Goal: Find specific page/section: Find specific page/section

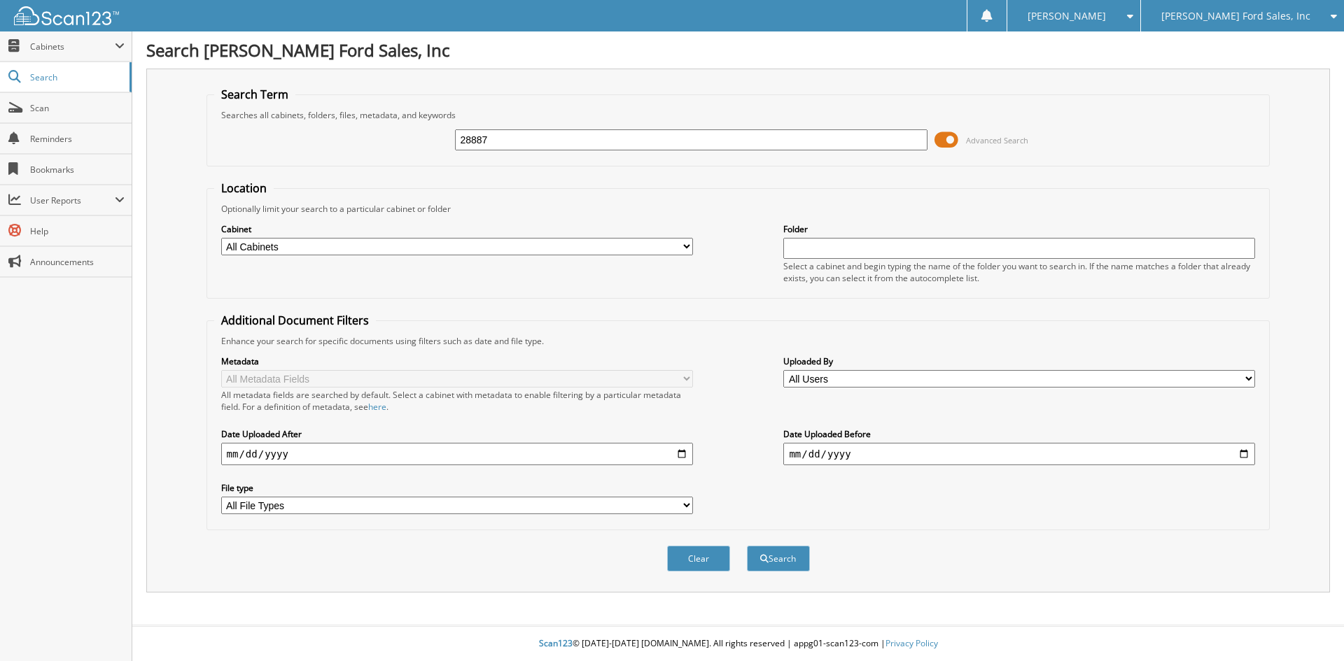
type input "28887"
click at [747, 546] on button "Search" at bounding box center [778, 559] width 63 height 26
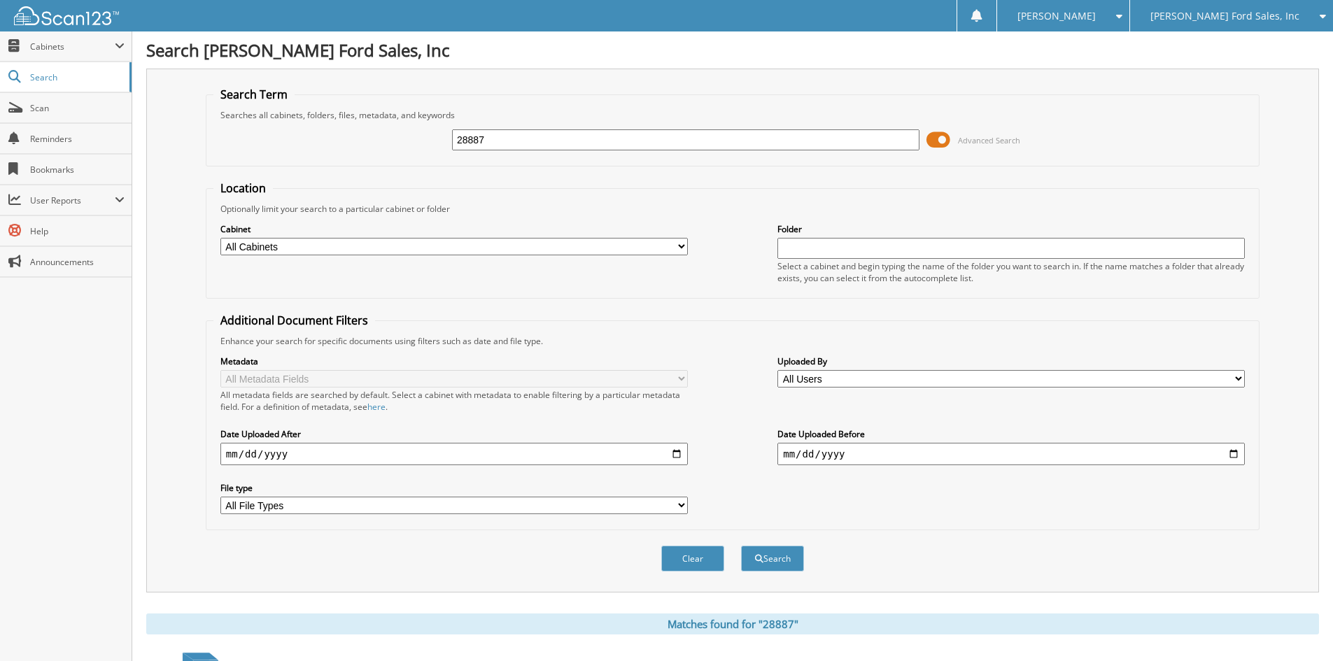
click at [376, 247] on select "All Cabinets ACCOUNTS PAYABLE CAR DEALS EDGE RENTAL REIMBURSEMENT EMPLOYEE HAND…" at bounding box center [453, 246] width 467 height 17
select select "5304"
click at [220, 238] on select "All Cabinets ACCOUNTS PAYABLE CAR DEALS EDGE RENTAL REIMBURSEMENT EMPLOYEE HAND…" at bounding box center [453, 246] width 467 height 17
click at [693, 559] on button "Clear" at bounding box center [692, 559] width 63 height 26
select select
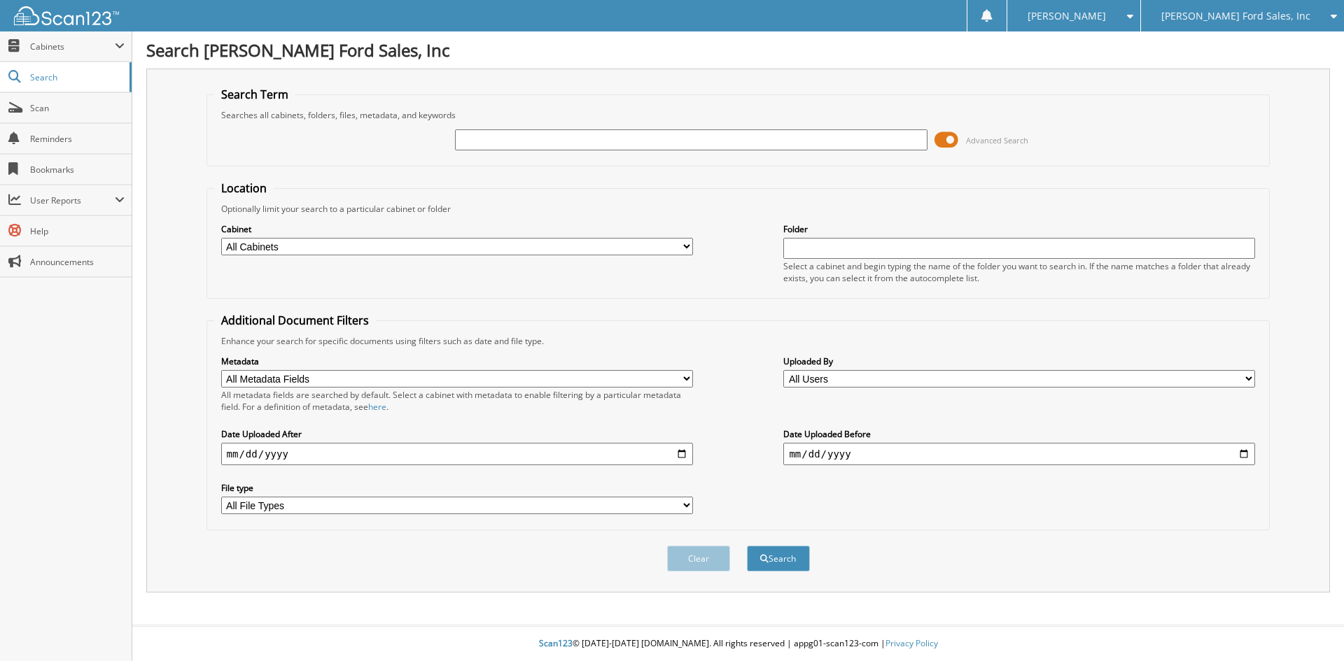
click at [517, 136] on input "text" at bounding box center [691, 139] width 472 height 21
type input "28887"
click at [305, 250] on select "All Cabinets ACCOUNTS PAYABLE CAR DEALS EDGE RENTAL REIMBURSEMENT EMPLOYEE HAND…" at bounding box center [457, 246] width 472 height 17
select select "5304"
click at [221, 238] on select "All Cabinets ACCOUNTS PAYABLE CAR DEALS EDGE RENTAL REIMBURSEMENT EMPLOYEE HAND…" at bounding box center [457, 246] width 472 height 17
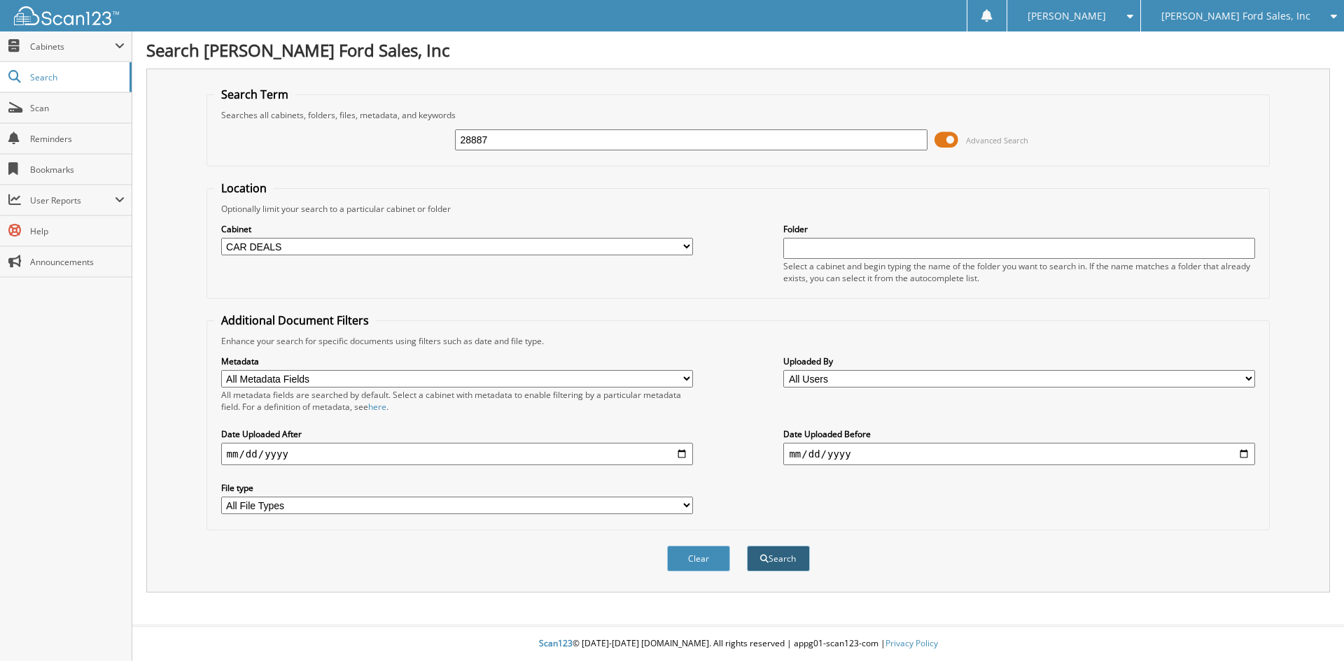
click at [778, 554] on button "Search" at bounding box center [778, 559] width 63 height 26
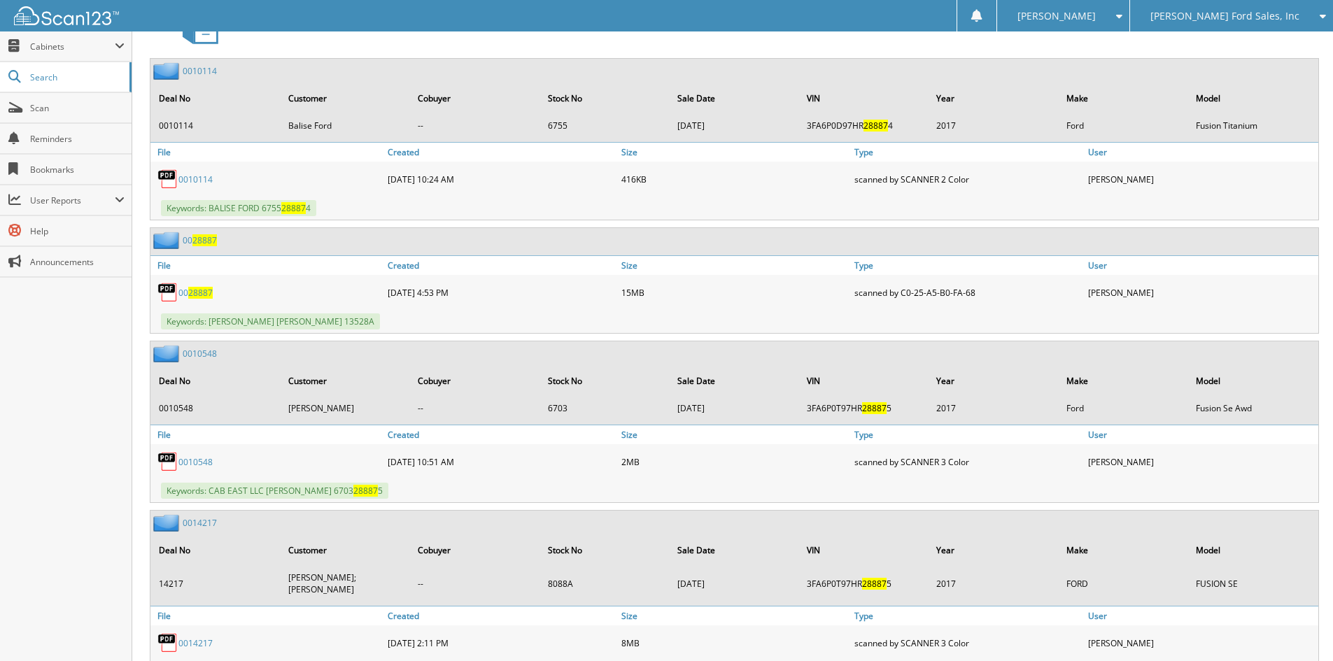
scroll to position [707, 0]
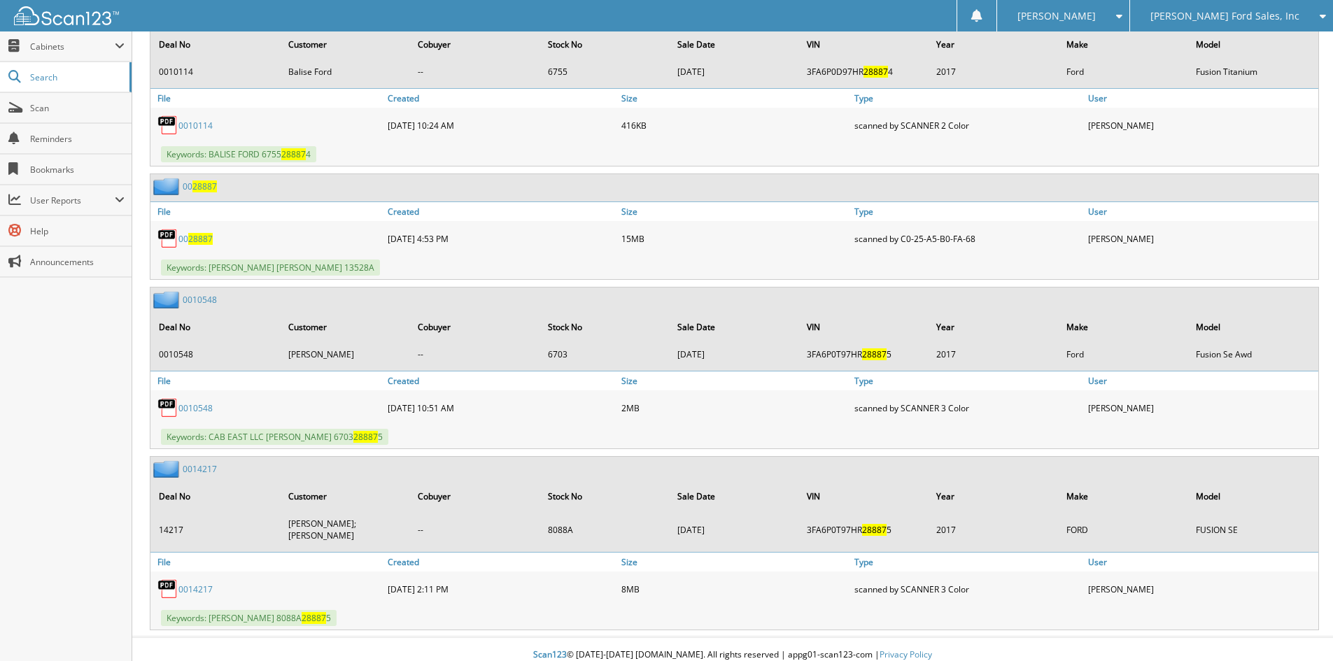
click at [204, 193] on div "00 28887" at bounding box center [183, 186] width 66 height 17
click at [204, 188] on span "28887" at bounding box center [204, 187] width 24 height 12
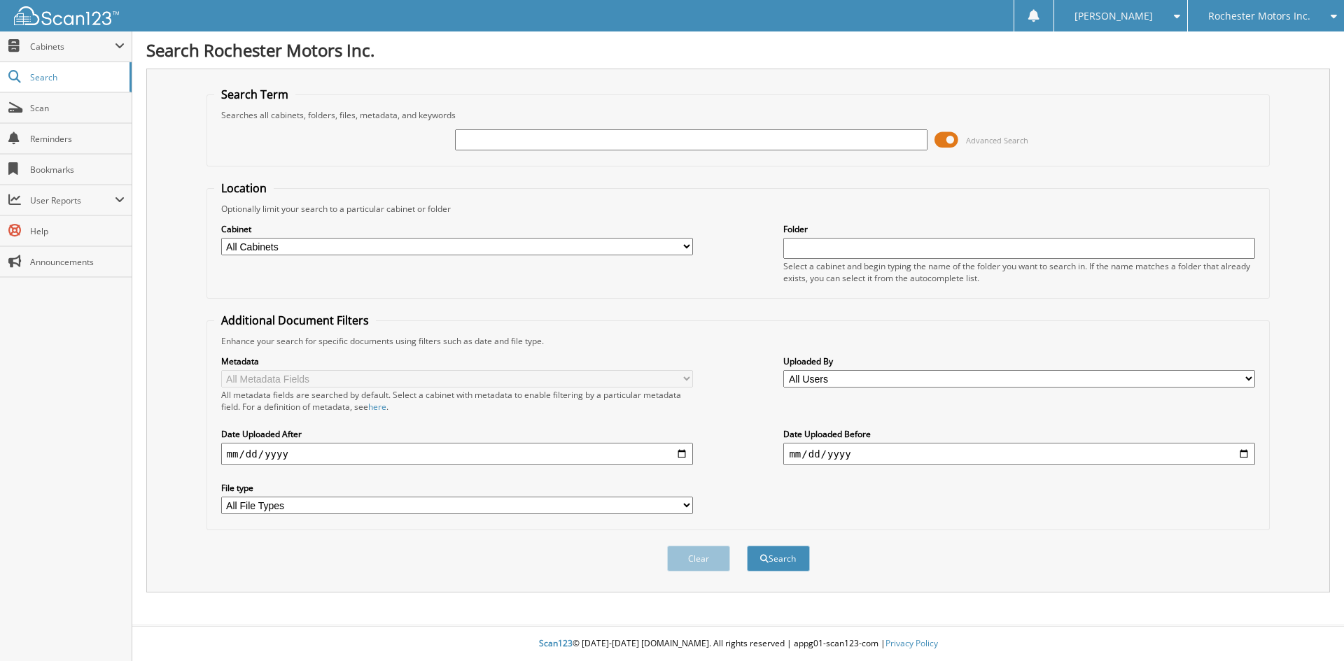
click at [498, 148] on input "text" at bounding box center [691, 139] width 472 height 21
type input "53675"
click at [747, 546] on button "Search" at bounding box center [778, 559] width 63 height 26
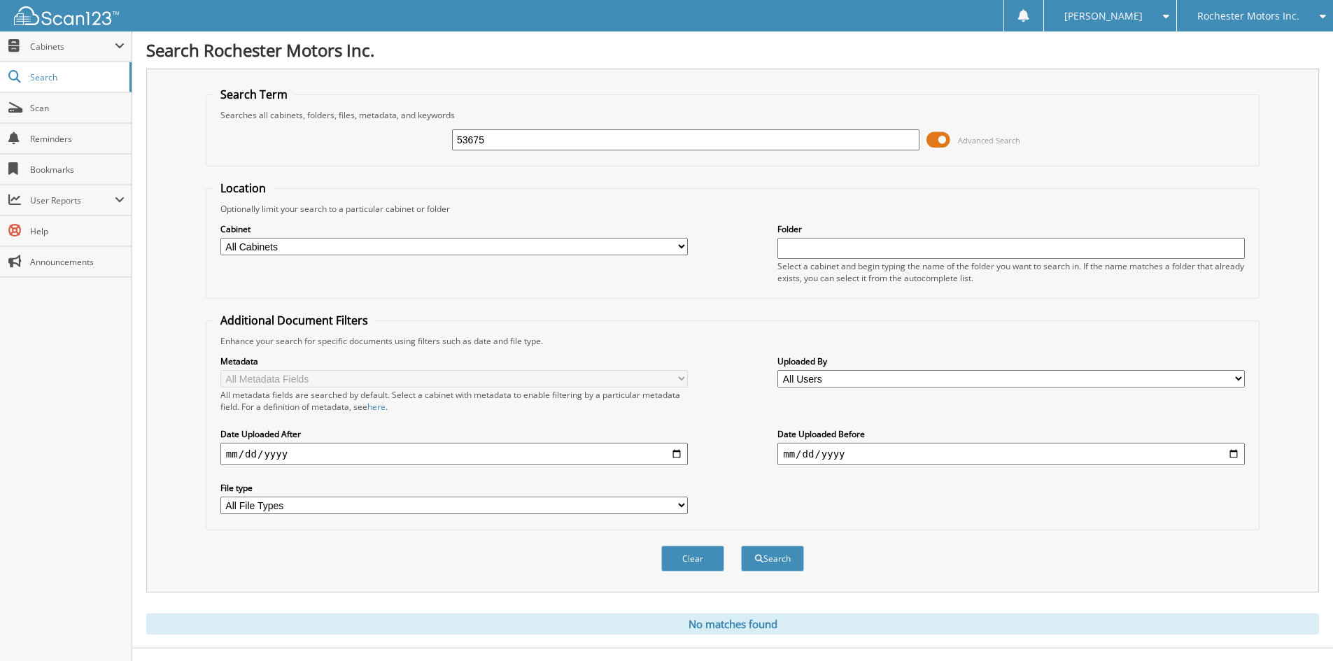
drag, startPoint x: 0, startPoint y: 0, endPoint x: 498, endPoint y: 147, distance: 519.5
click at [498, 147] on input "53675" at bounding box center [685, 139] width 467 height 21
type input "9526"
click at [741, 546] on button "Search" at bounding box center [772, 559] width 63 height 26
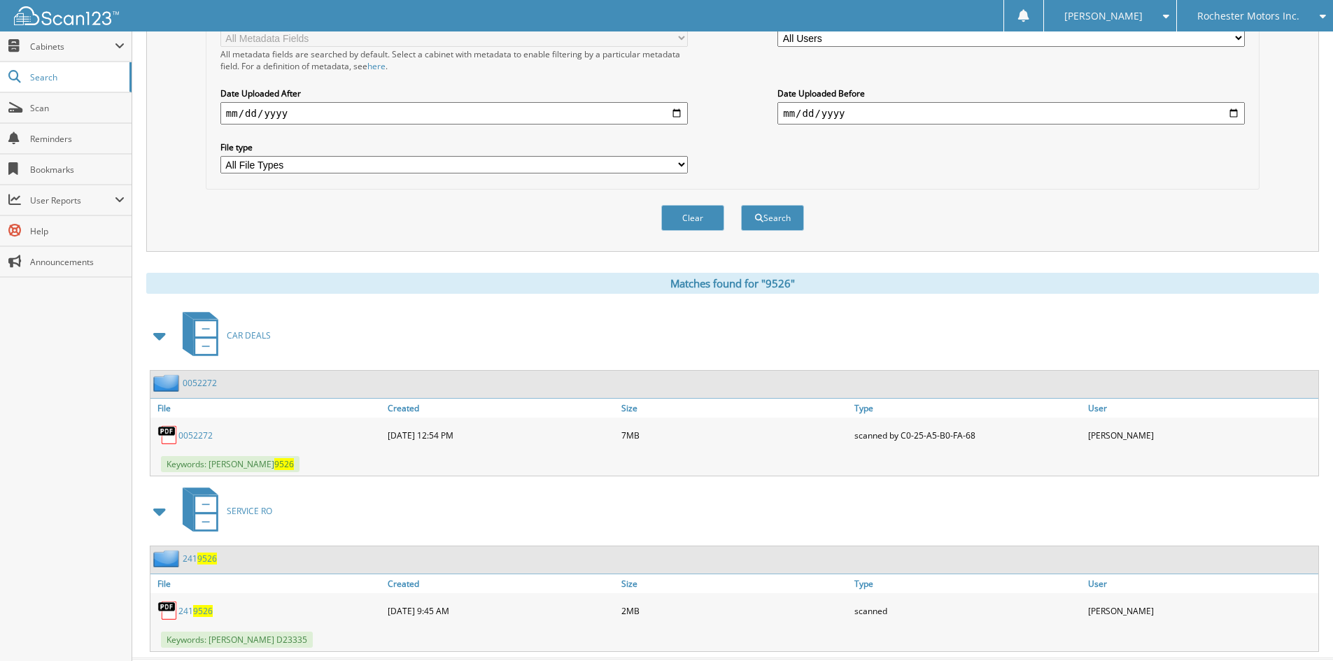
scroll to position [374, 0]
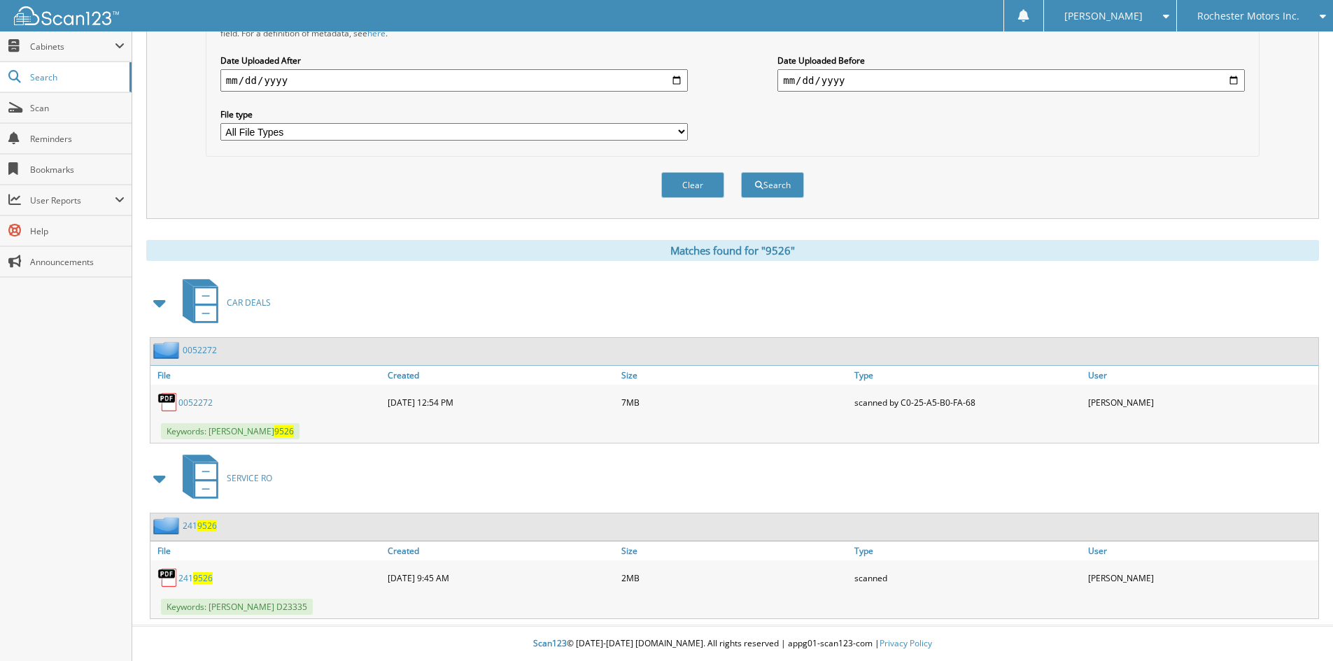
click at [204, 351] on link "0052272" at bounding box center [200, 350] width 34 height 12
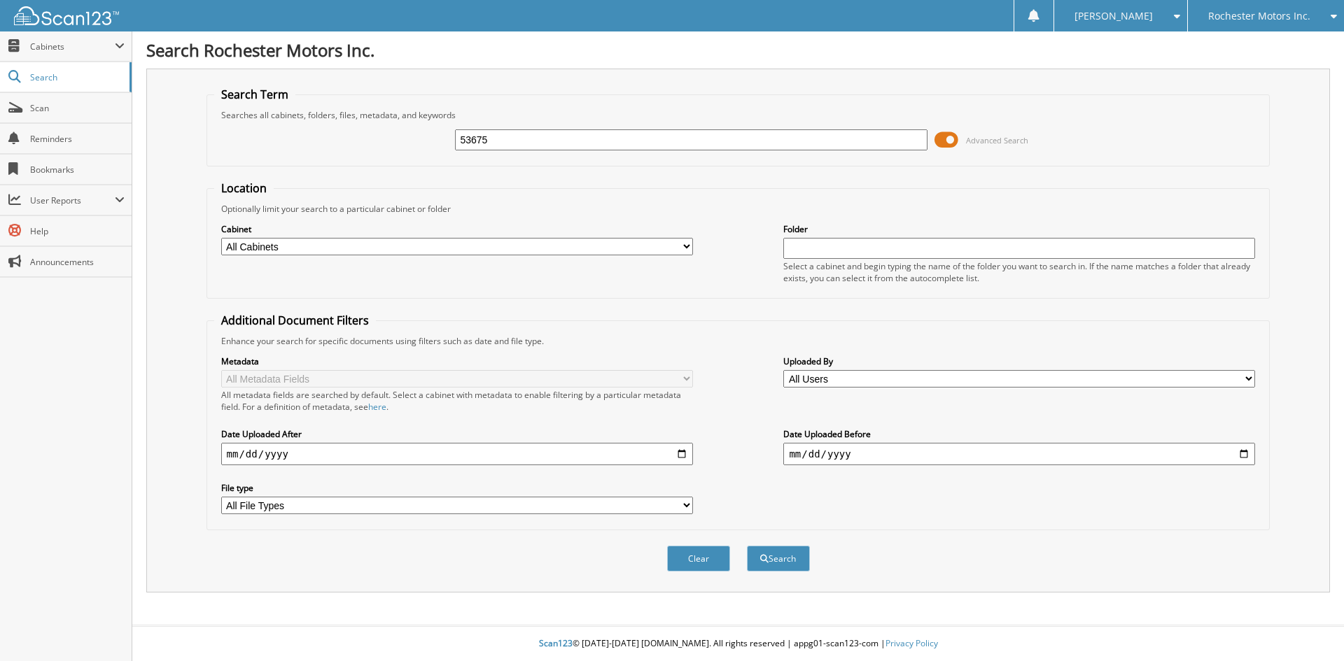
type input "53675"
click at [747, 546] on button "Search" at bounding box center [778, 559] width 63 height 26
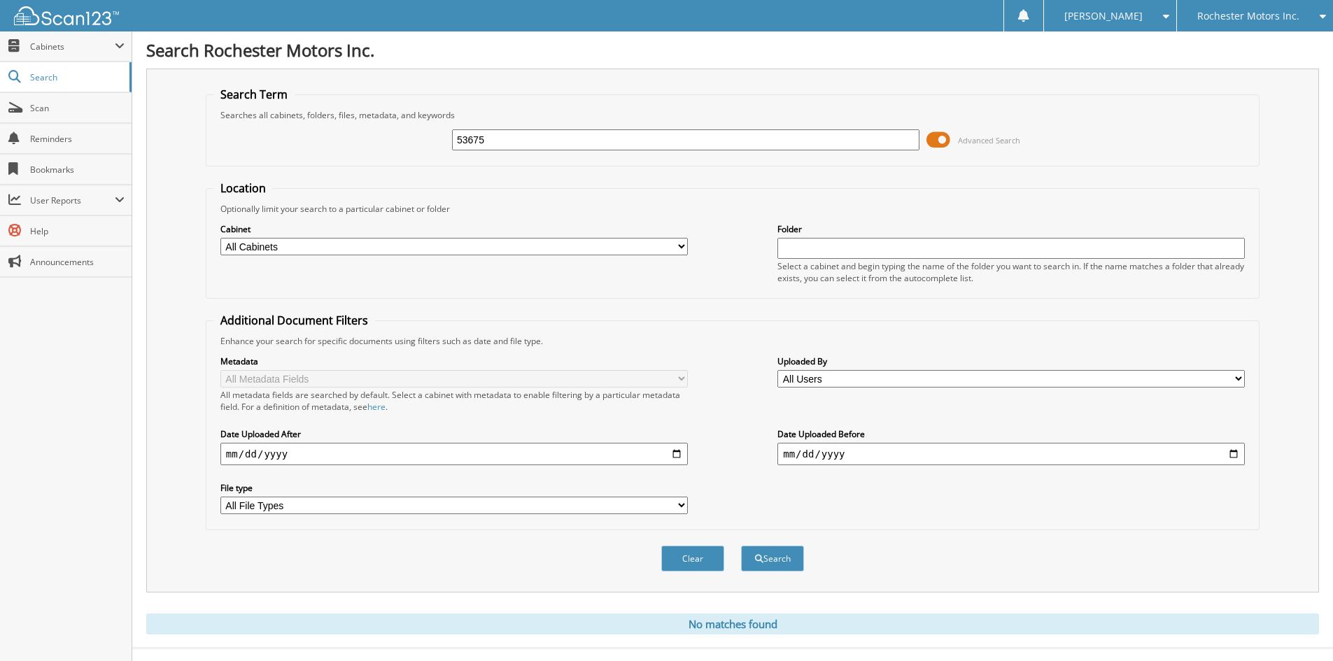
scroll to position [23, 0]
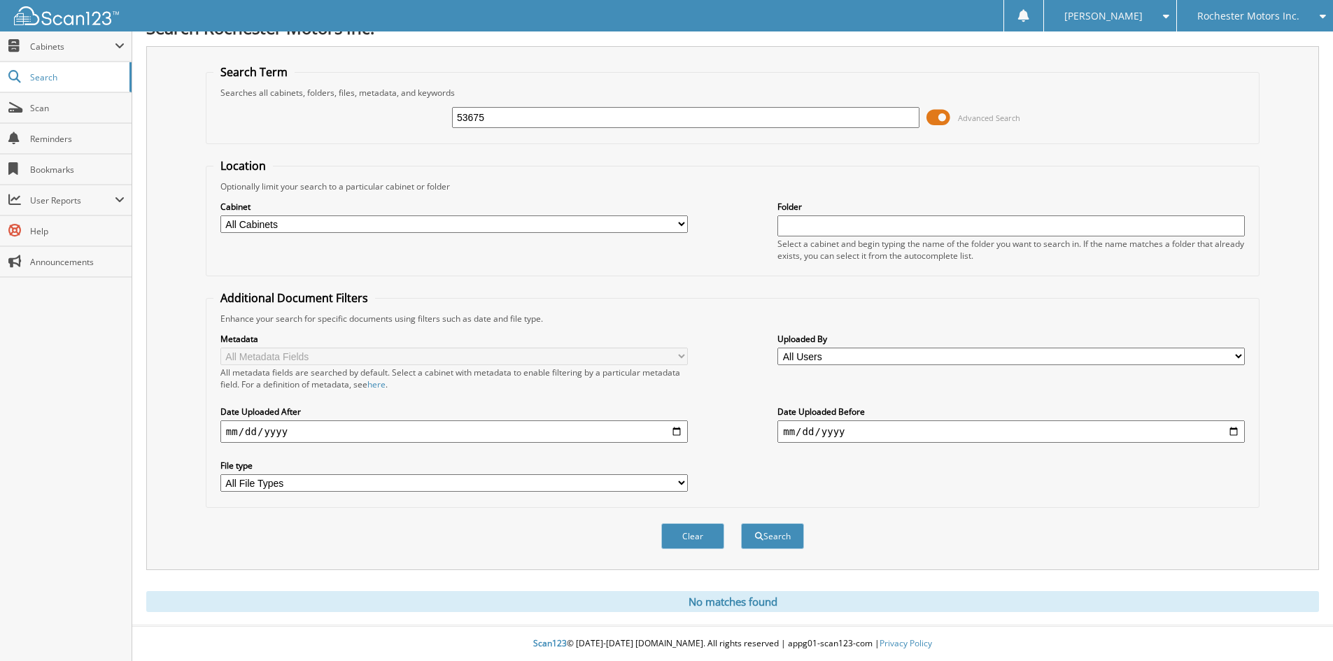
drag, startPoint x: 516, startPoint y: 122, endPoint x: 367, endPoint y: 133, distance: 149.4
click at [367, 133] on div "53675 Advanced Search" at bounding box center [732, 118] width 1038 height 38
type input "9526"
click at [741, 523] on button "Search" at bounding box center [772, 536] width 63 height 26
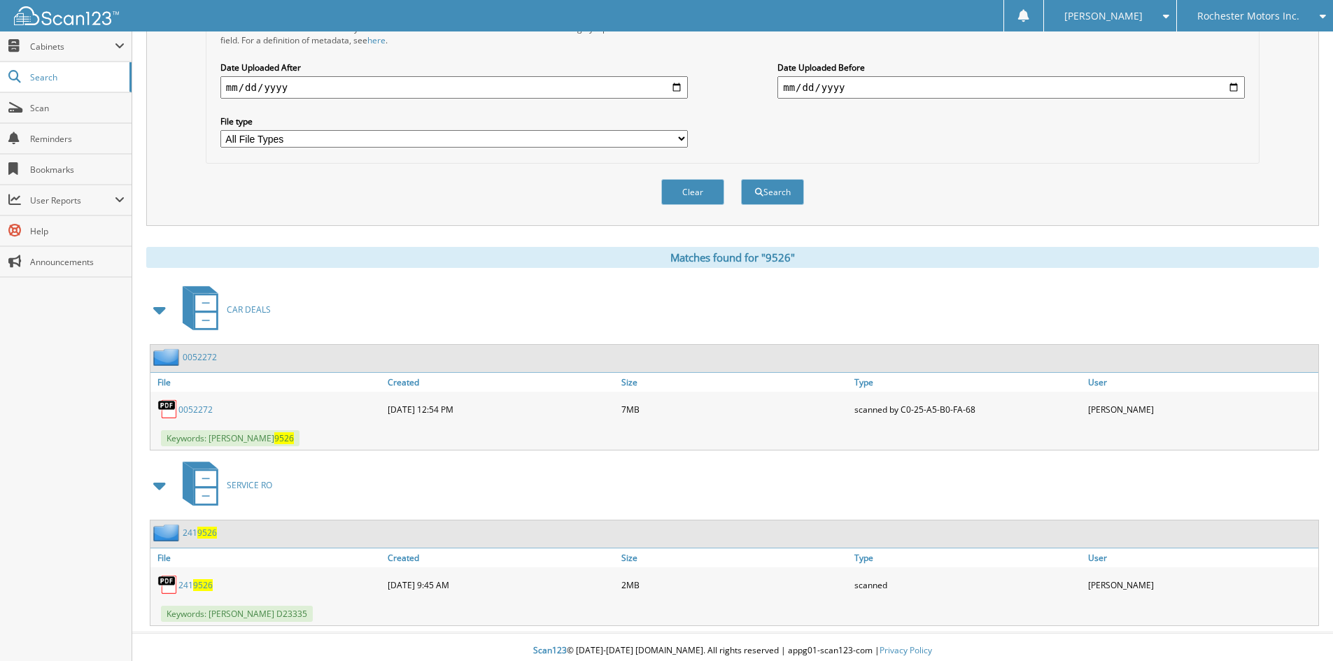
scroll to position [374, 0]
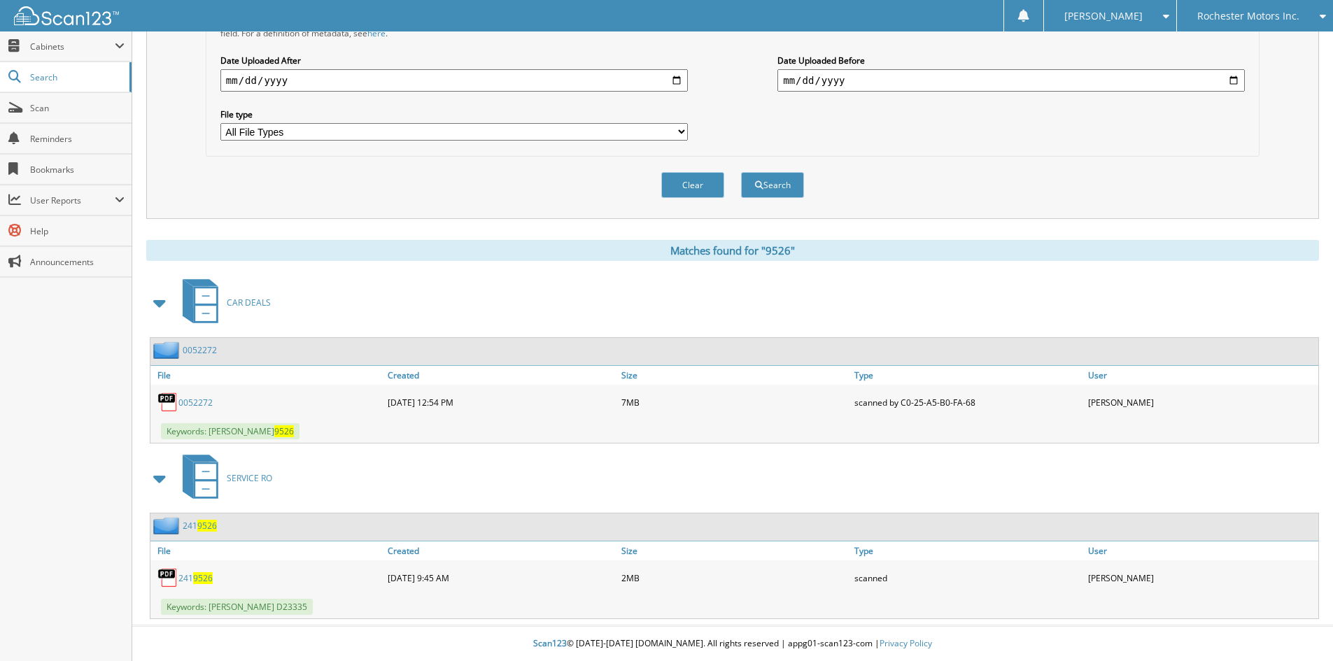
click at [202, 349] on link "0052272" at bounding box center [200, 350] width 34 height 12
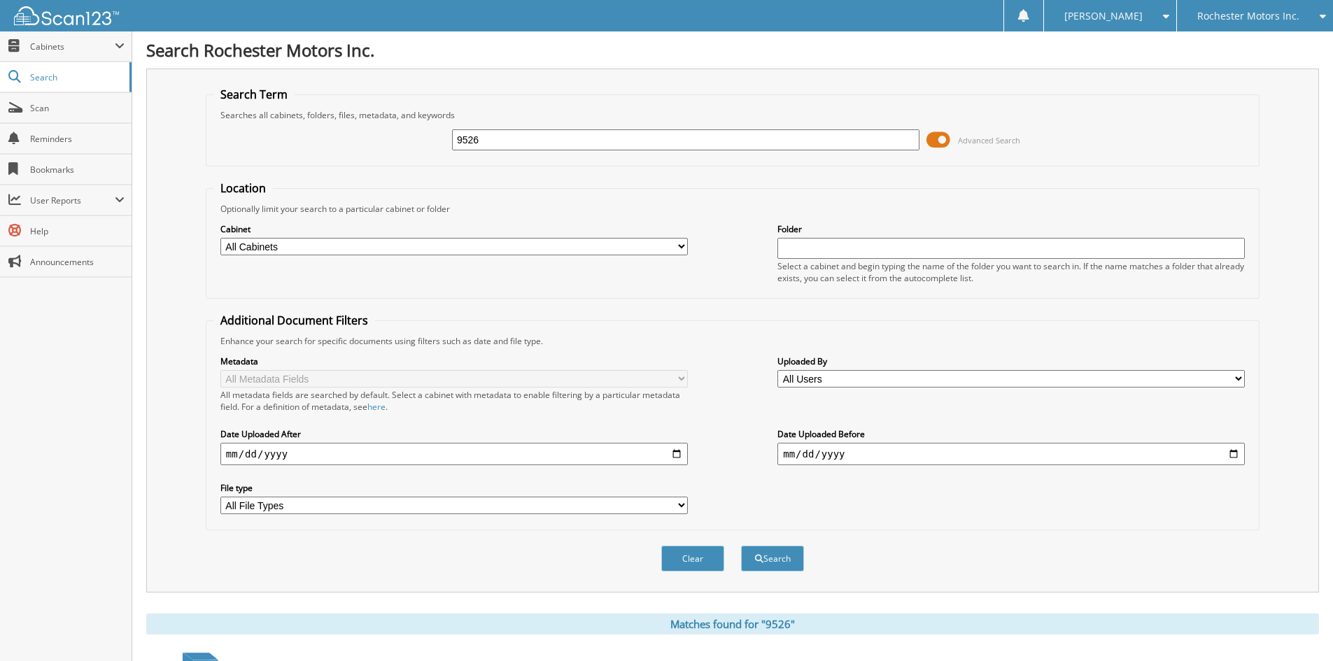
click at [741, 546] on button "Search" at bounding box center [772, 559] width 63 height 26
drag, startPoint x: 499, startPoint y: 149, endPoint x: 451, endPoint y: 150, distance: 47.6
click at [451, 150] on div "9526 Advanced Search" at bounding box center [732, 140] width 1038 height 38
type input "53675"
click at [741, 546] on button "Search" at bounding box center [772, 559] width 63 height 26
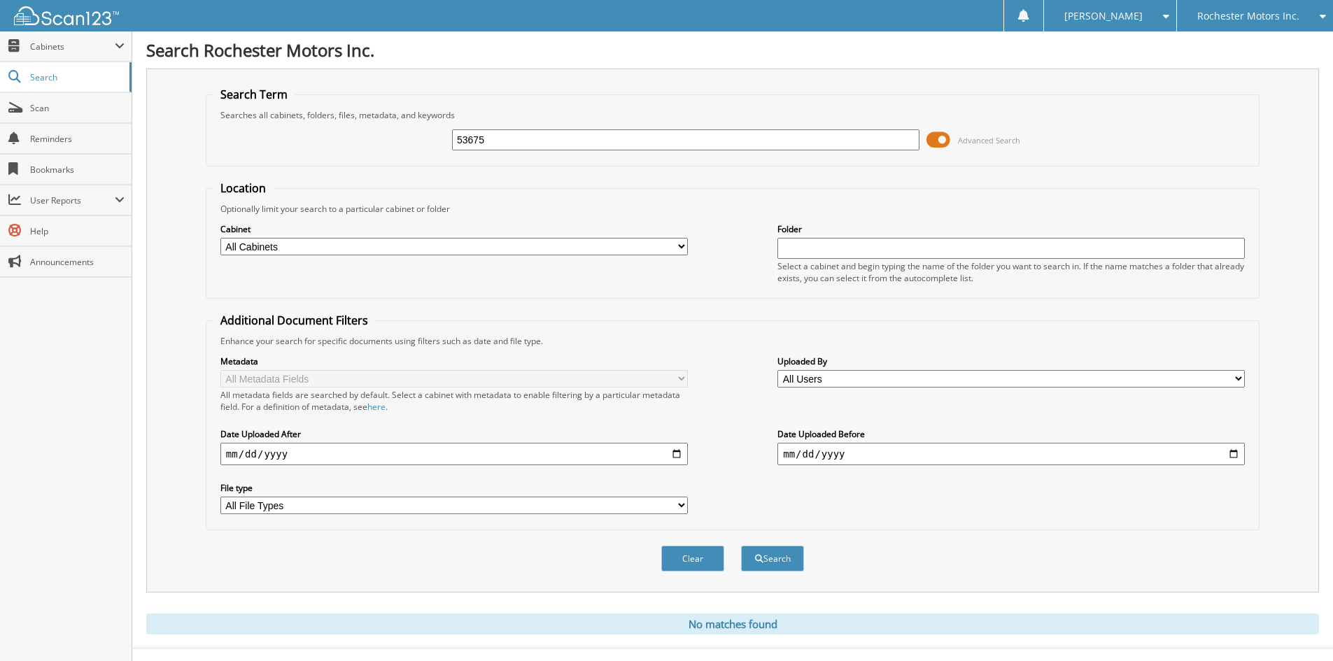
click at [69, 62] on div "Cabinets This Company All Companies Email Addresses" at bounding box center [66, 46] width 132 height 31
click at [69, 45] on span "Cabinets" at bounding box center [72, 47] width 85 height 12
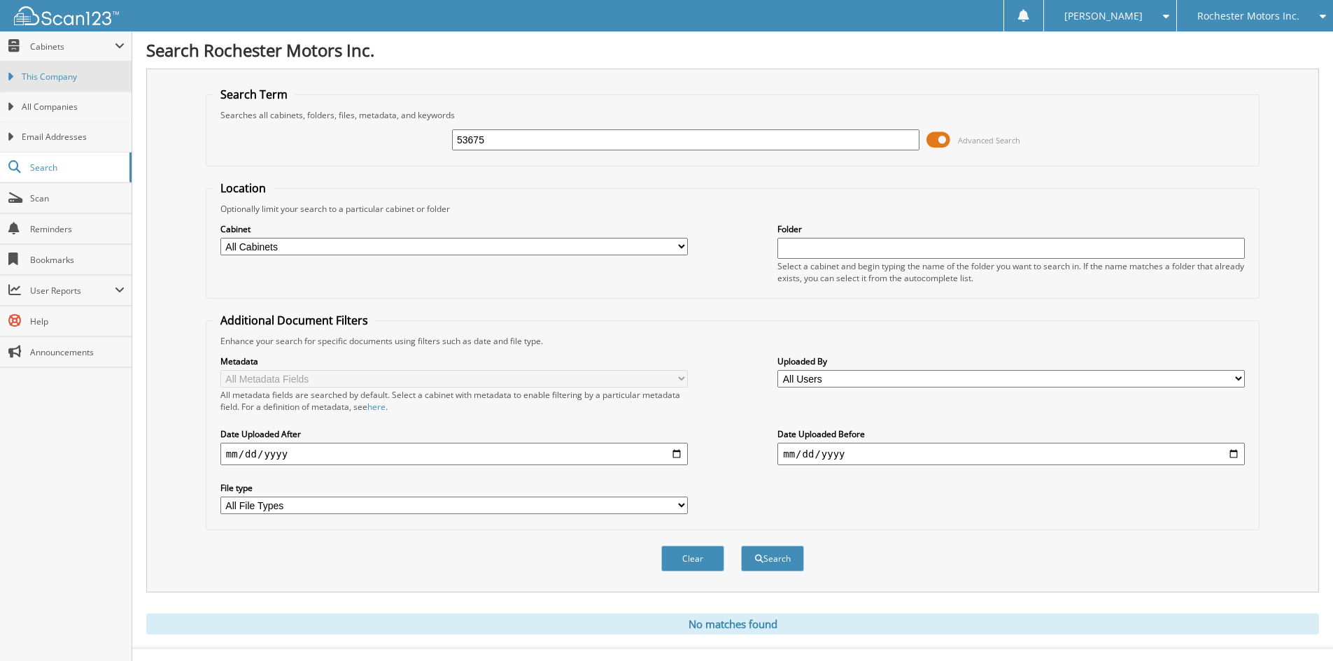
click at [76, 73] on span "This Company" at bounding box center [73, 77] width 103 height 13
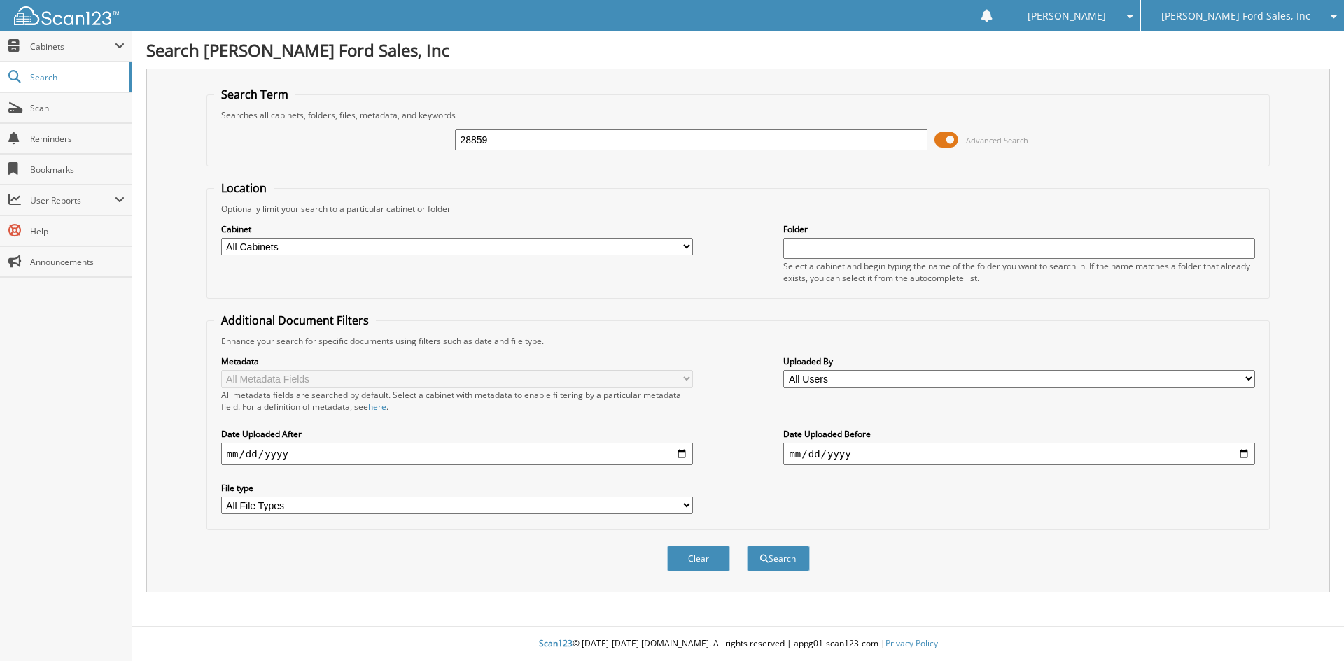
type input "28859"
click at [747, 546] on button "Search" at bounding box center [778, 559] width 63 height 26
